Goal: Information Seeking & Learning: Find specific fact

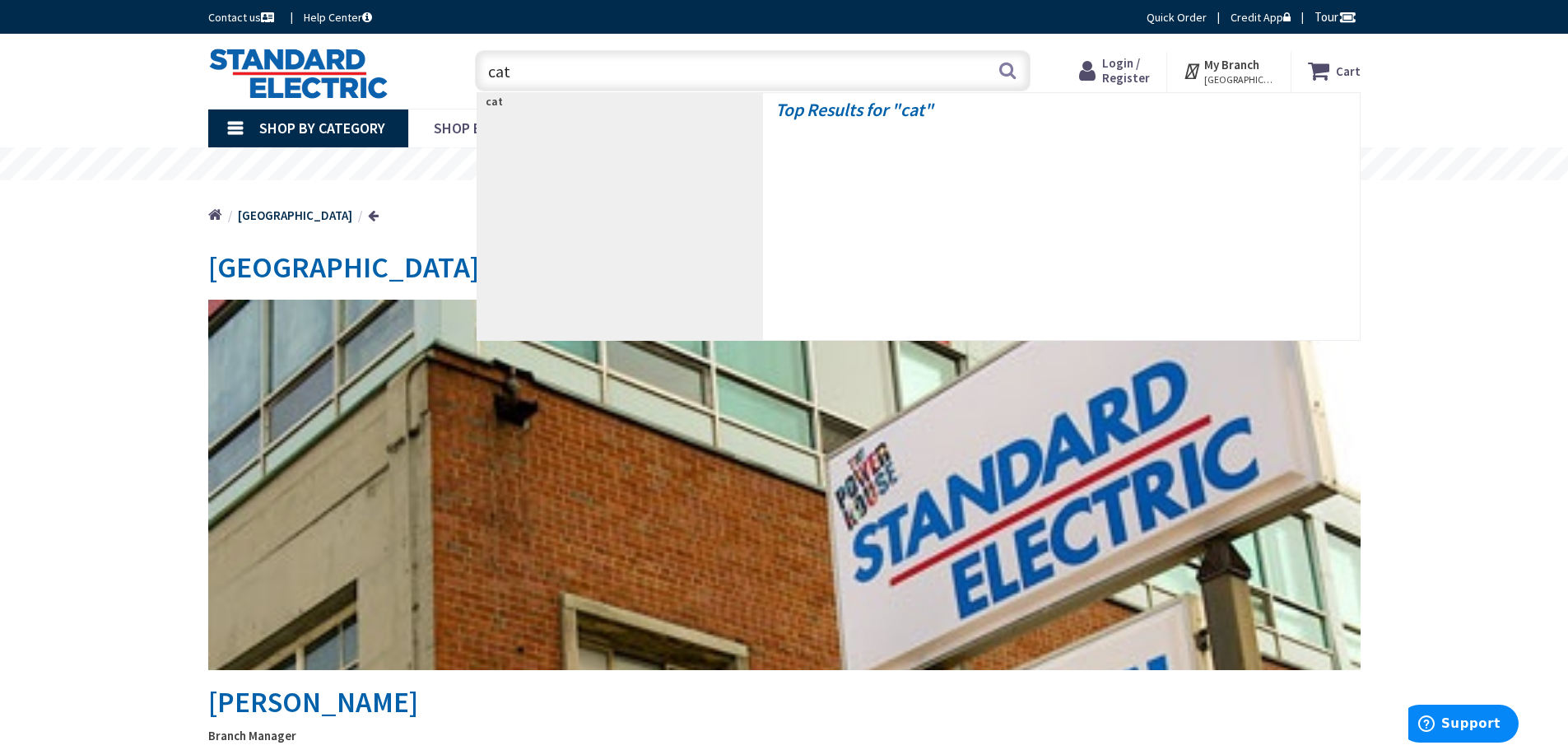
type input "cat 6"
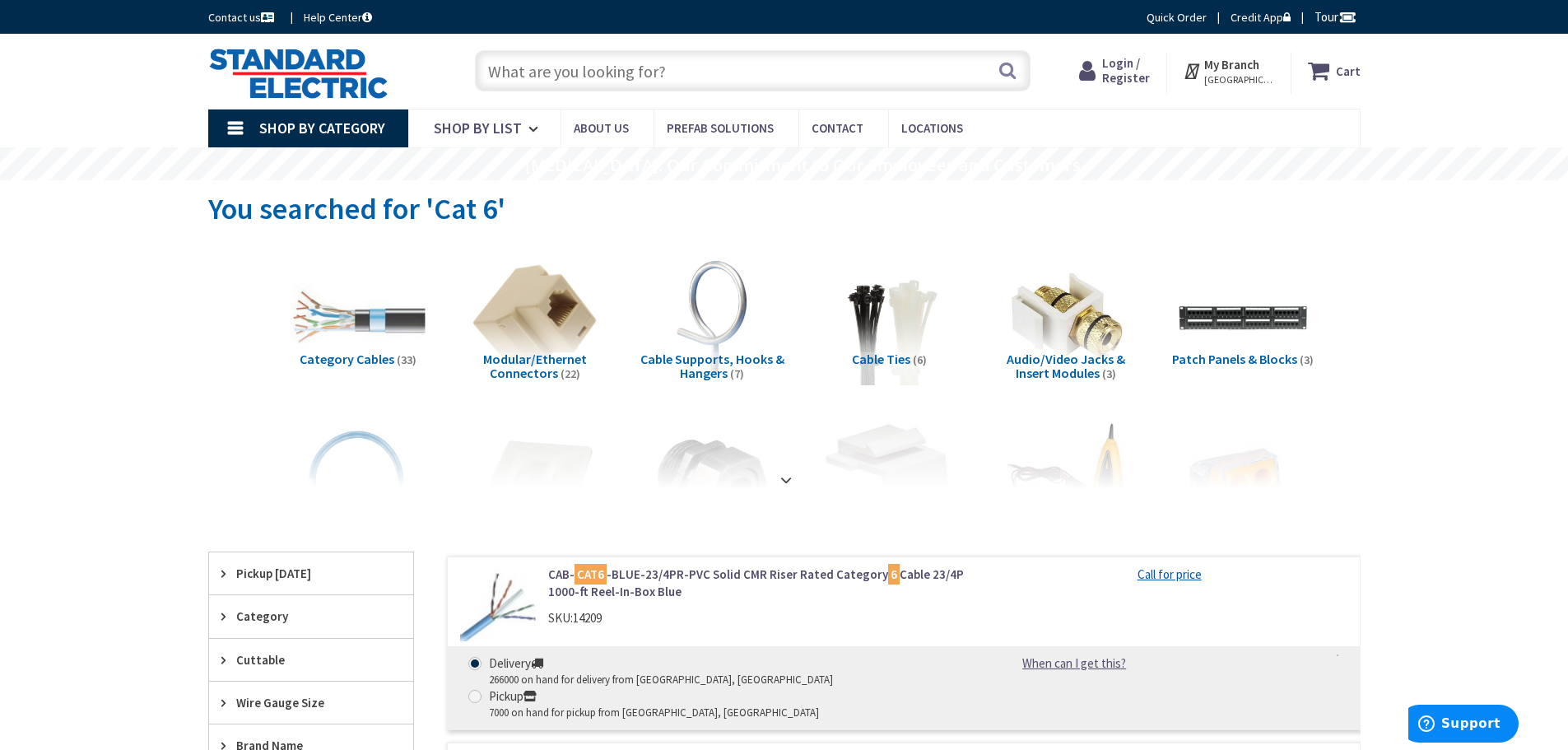
click at [583, 64] on input "text" at bounding box center [753, 71] width 556 height 41
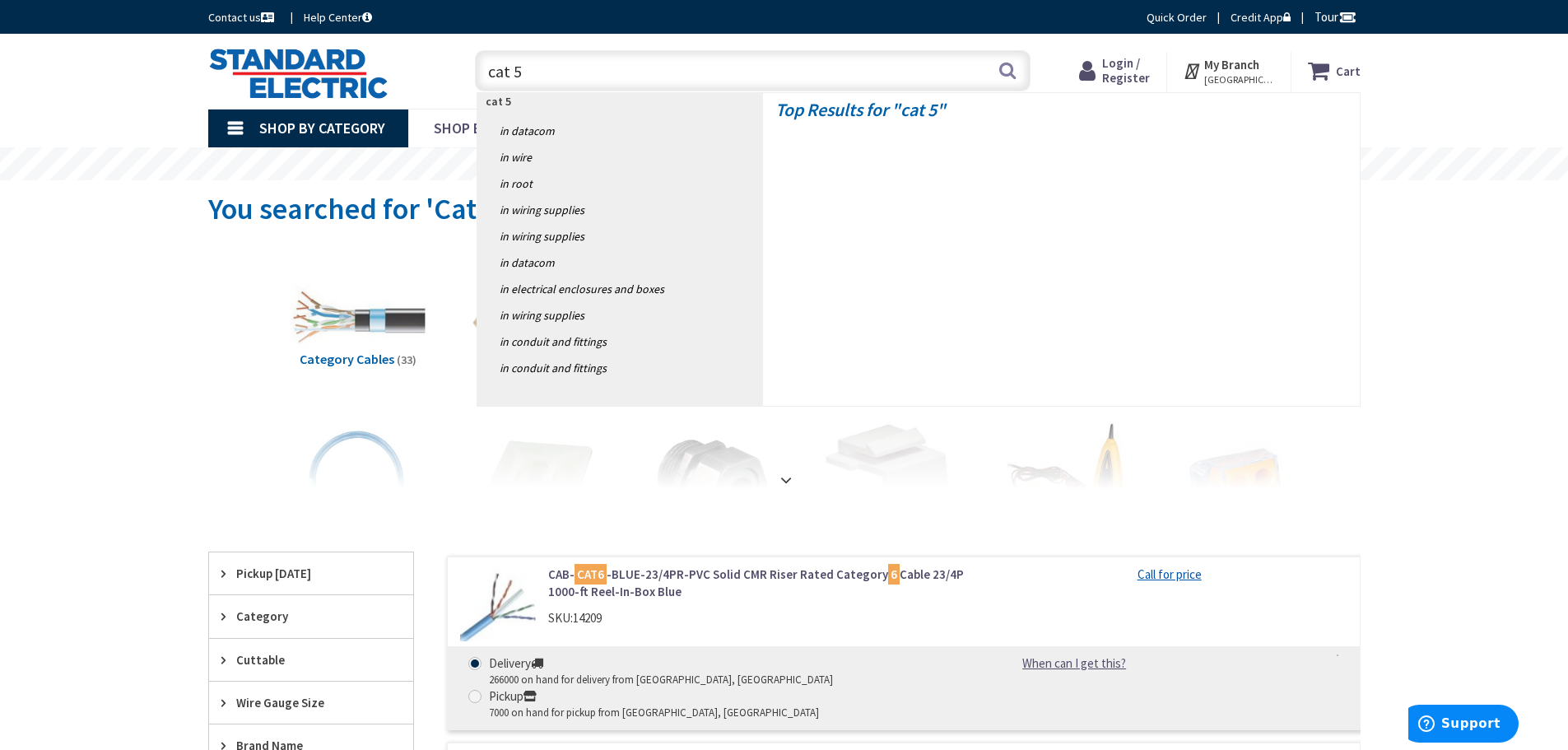
type input "cat 5e"
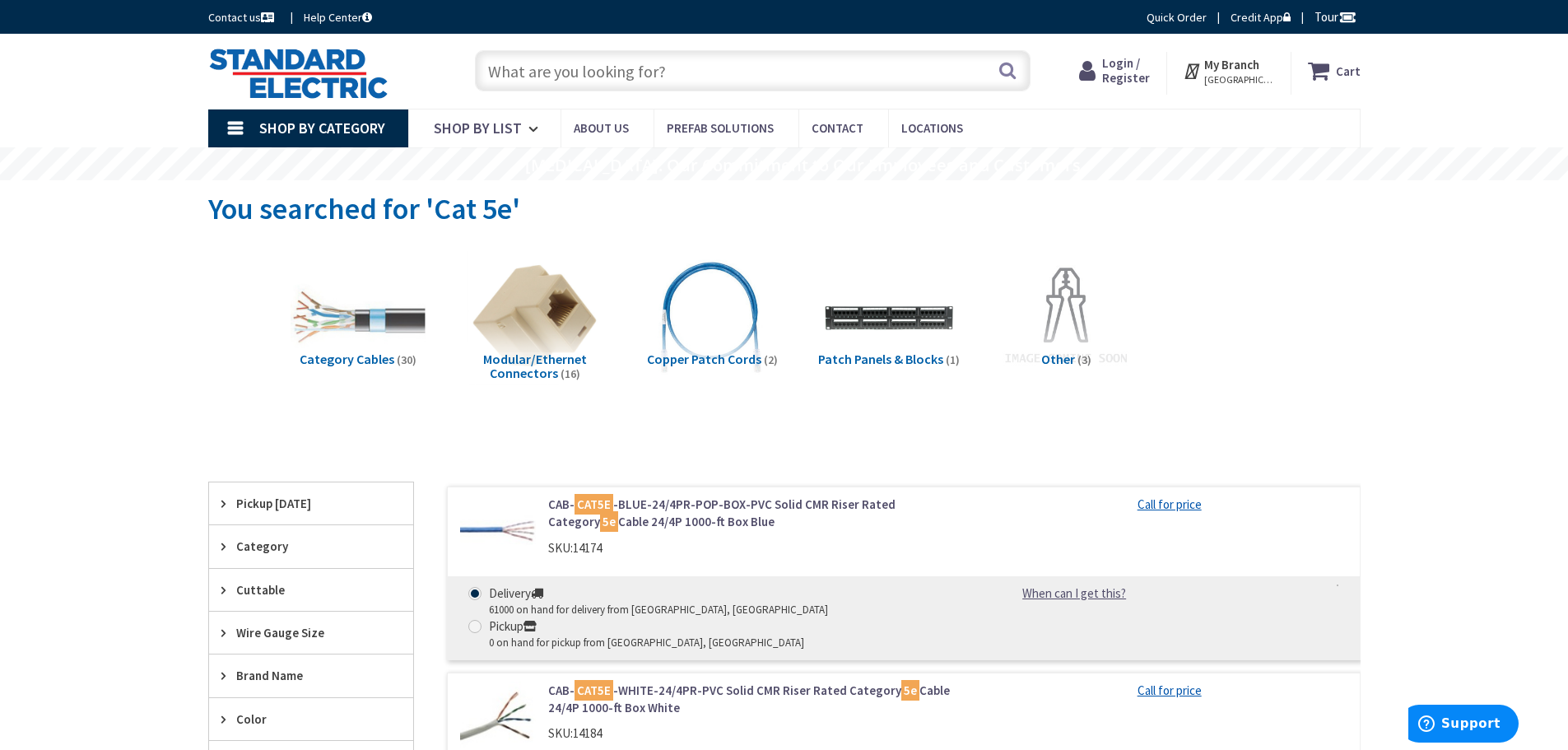
click at [682, 64] on input "text" at bounding box center [753, 71] width 556 height 41
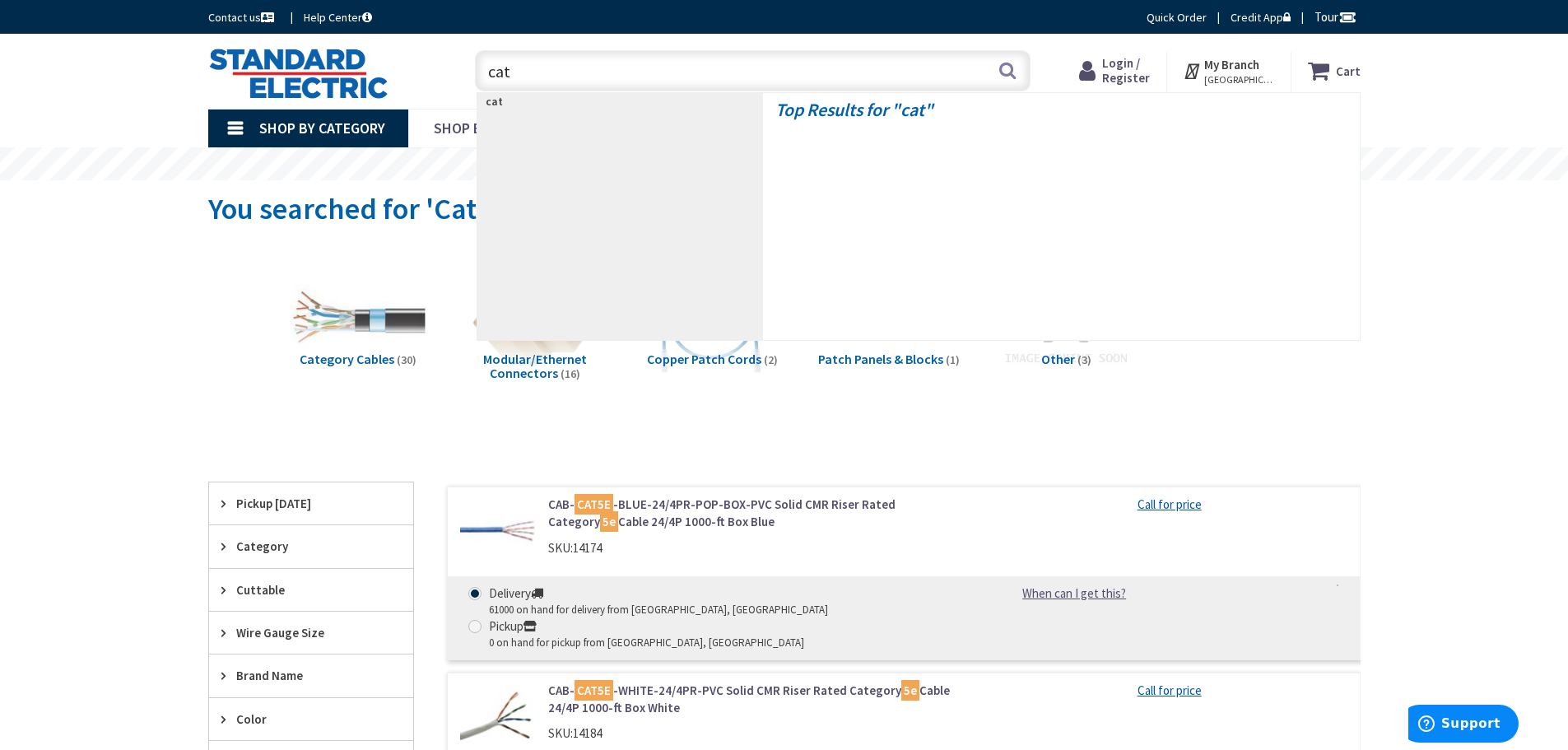
type input "cat 5"
